Goal: Find specific page/section: Find specific page/section

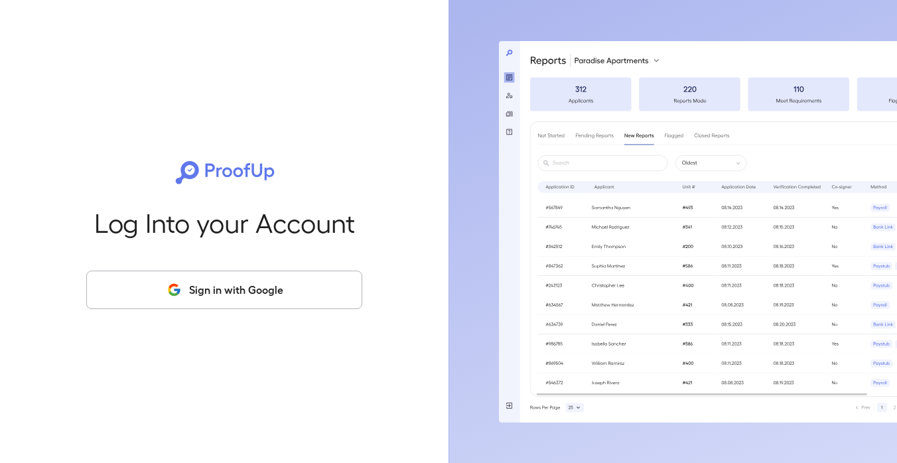
click at [308, 280] on button "Sign in with Google" at bounding box center [224, 290] width 276 height 38
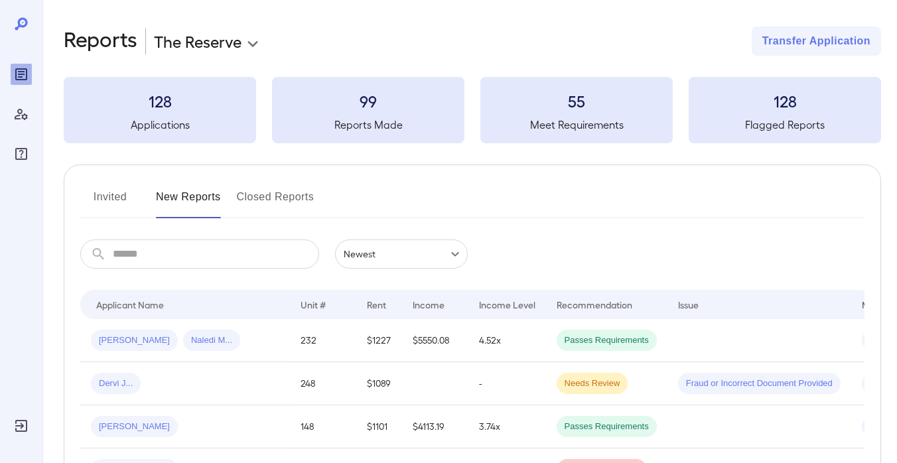
click at [111, 206] on button "Invited" at bounding box center [110, 202] width 60 height 32
click at [122, 197] on button "Invited" at bounding box center [110, 202] width 60 height 32
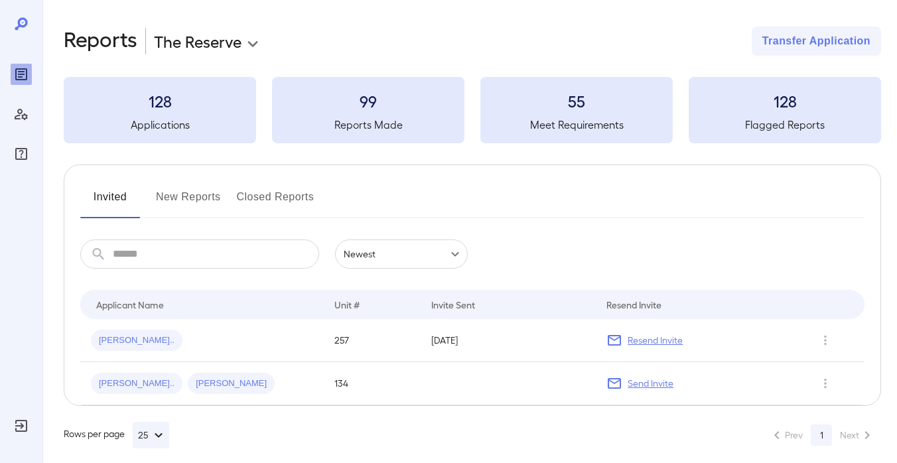
click at [186, 214] on button "New Reports" at bounding box center [188, 202] width 65 height 32
